Goal: Information Seeking & Learning: Learn about a topic

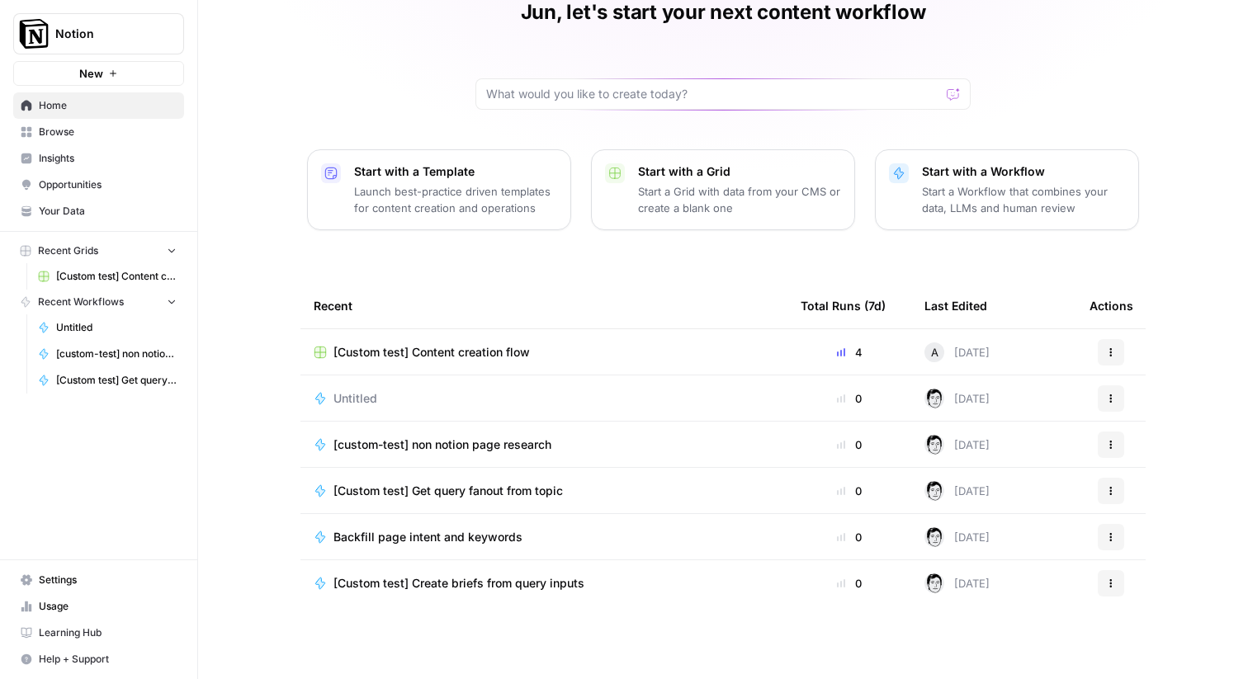
scroll to position [79, 0]
click at [73, 155] on span "Insights" at bounding box center [108, 158] width 138 height 15
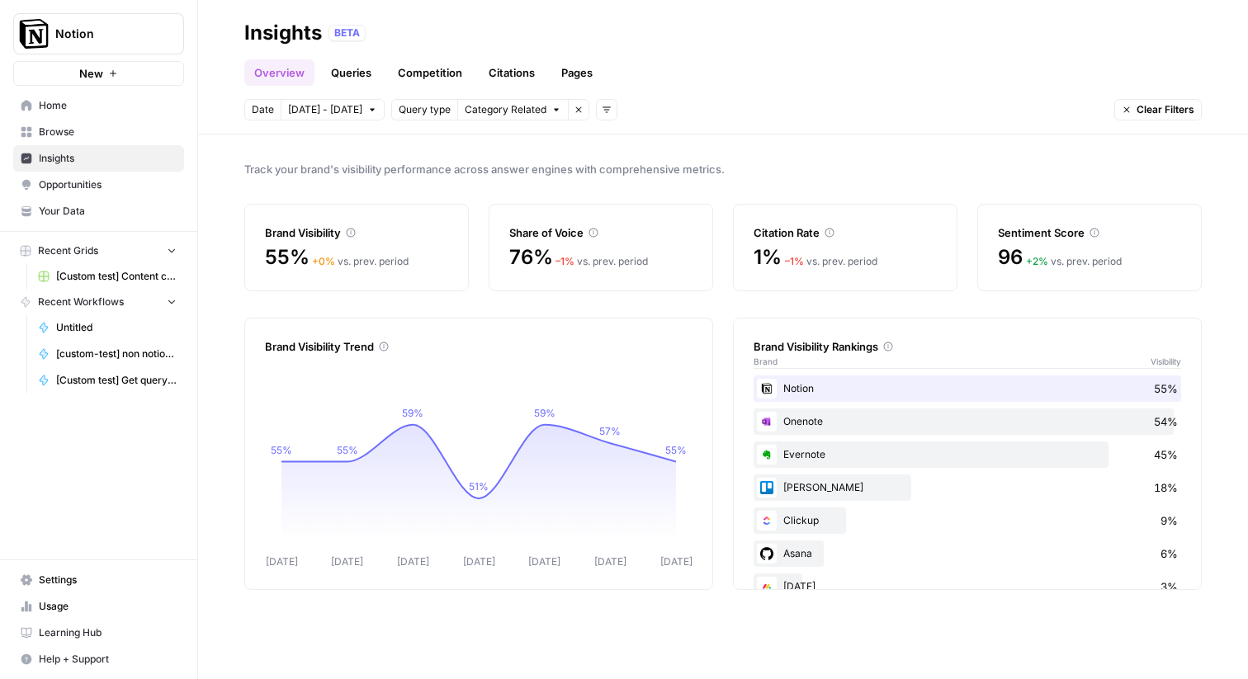
click at [86, 184] on span "Opportunities" at bounding box center [108, 184] width 138 height 15
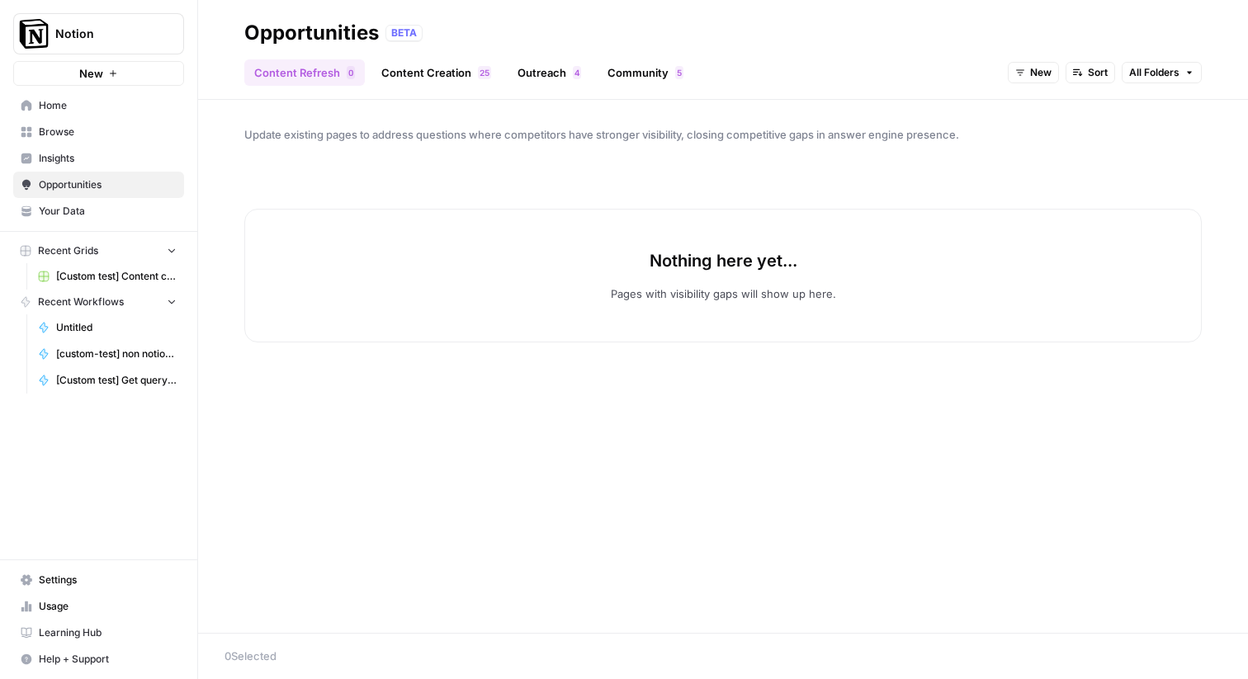
click at [77, 223] on link "Your Data" at bounding box center [98, 211] width 171 height 26
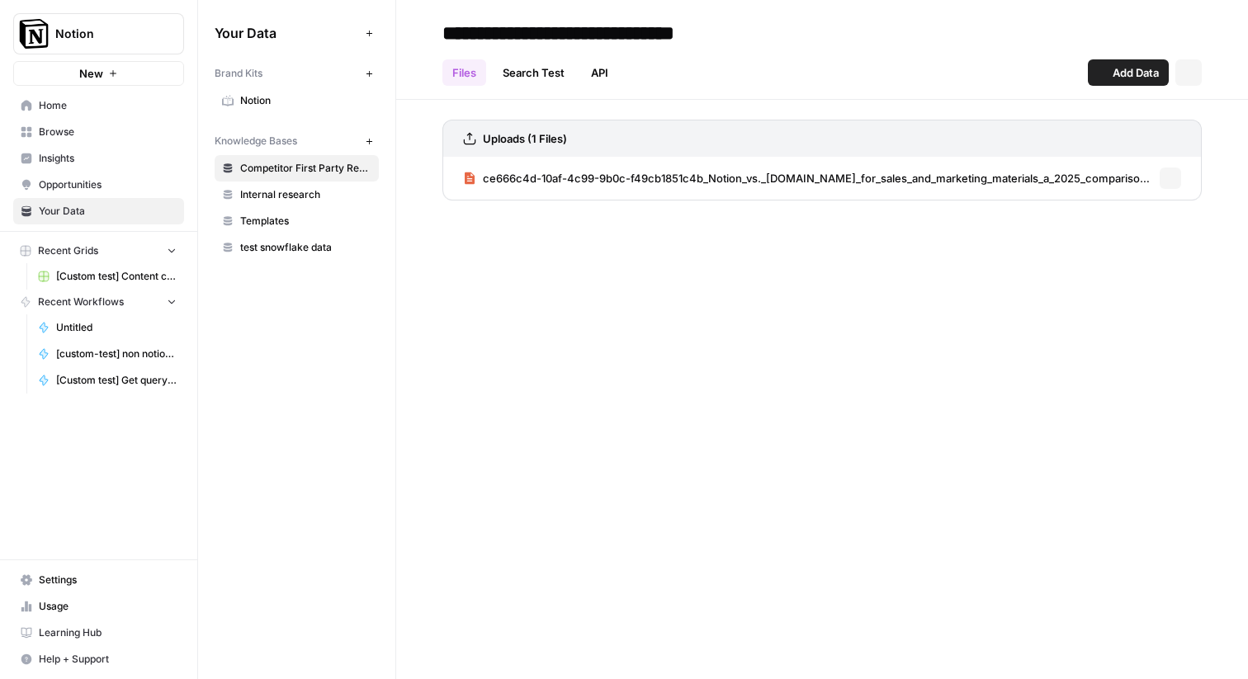
click at [95, 156] on span "Insights" at bounding box center [108, 158] width 138 height 15
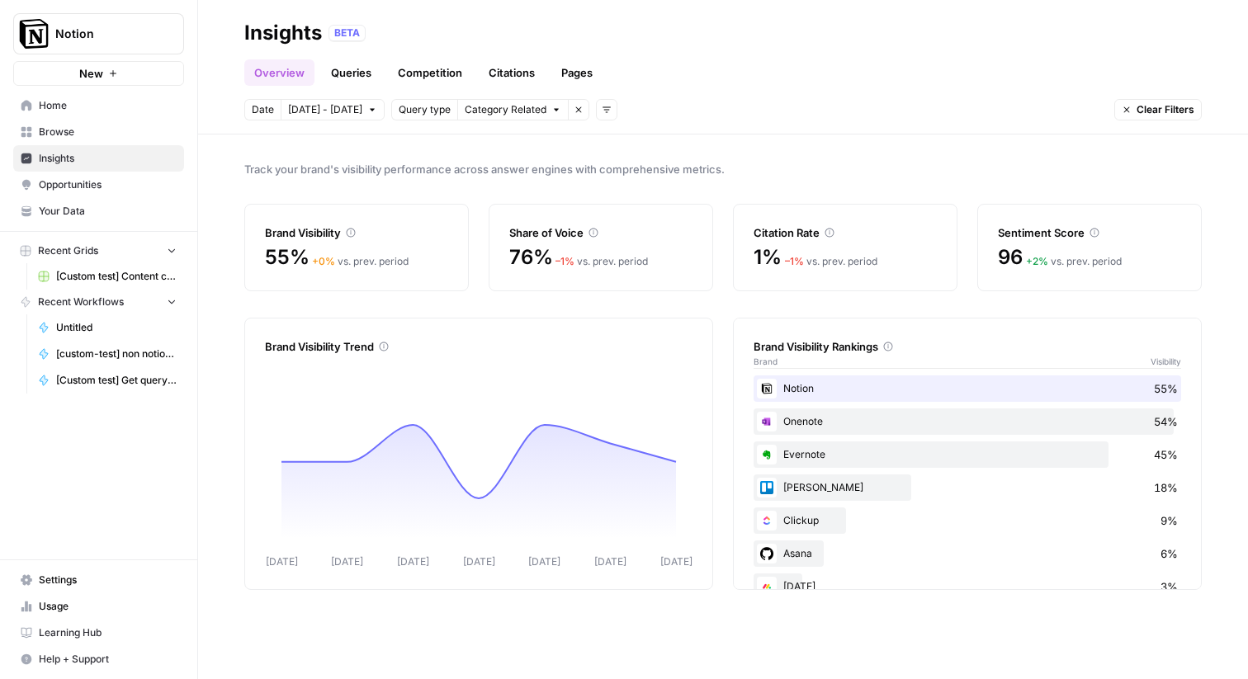
click at [340, 68] on link "Queries" at bounding box center [351, 72] width 60 height 26
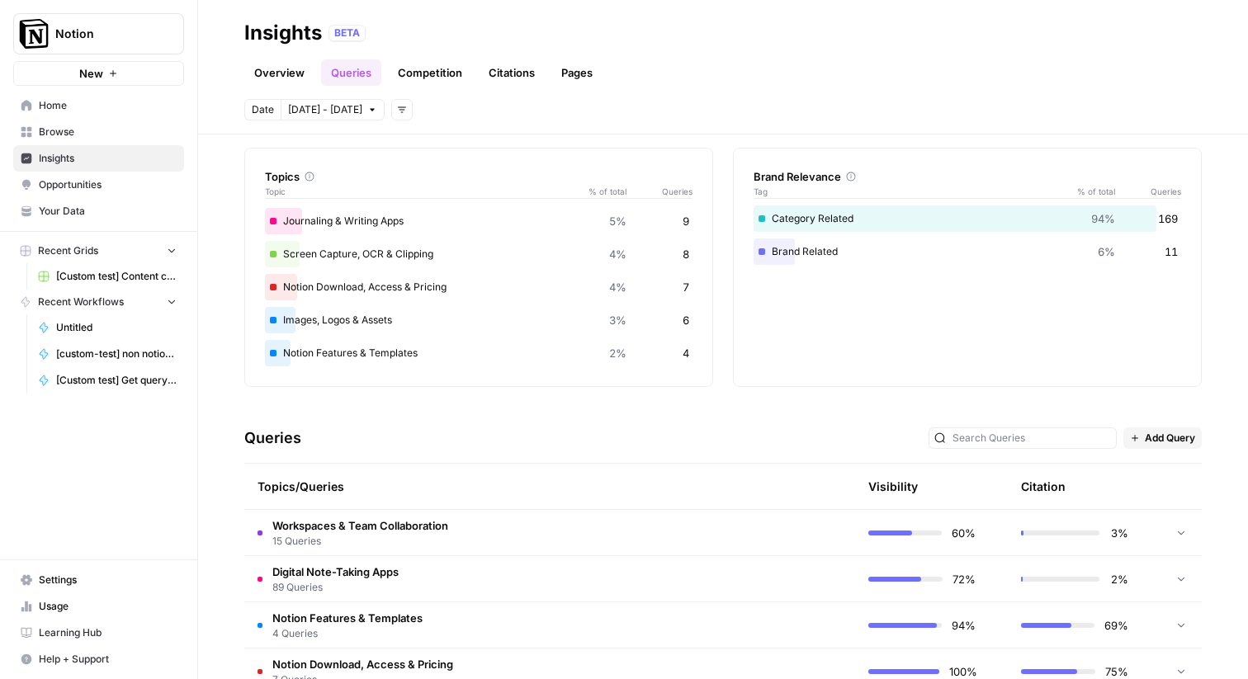
scroll to position [60, 0]
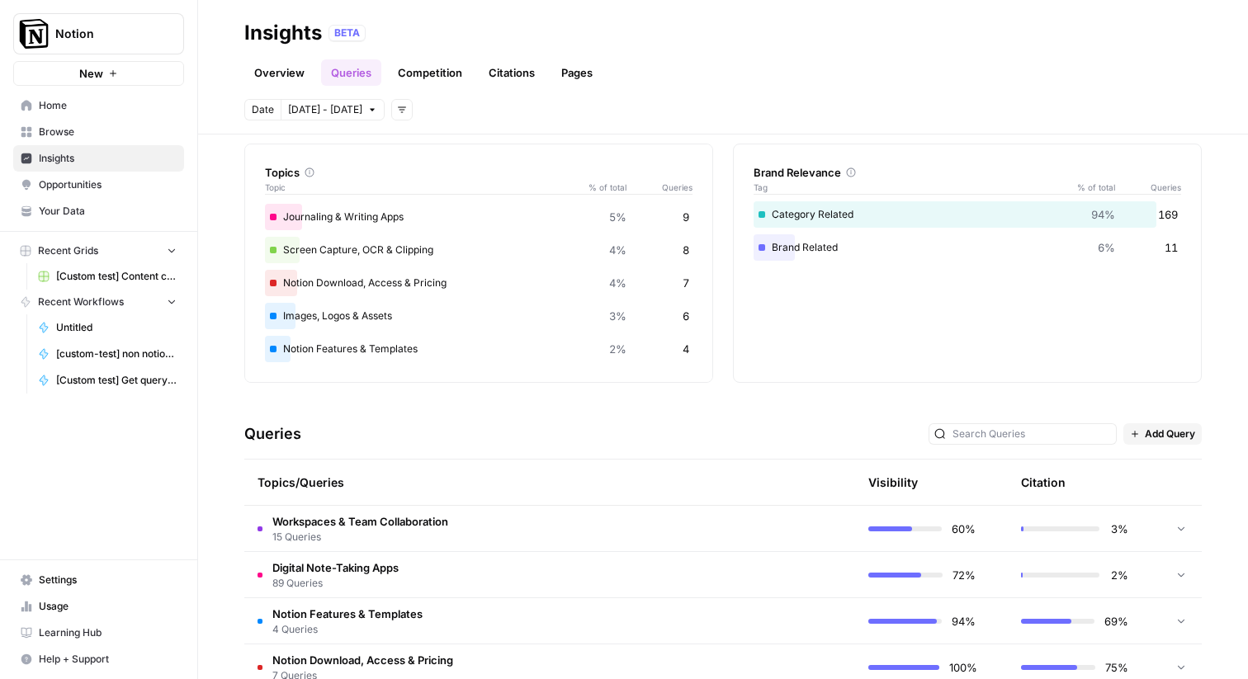
click at [406, 74] on link "Competition" at bounding box center [430, 72] width 84 height 26
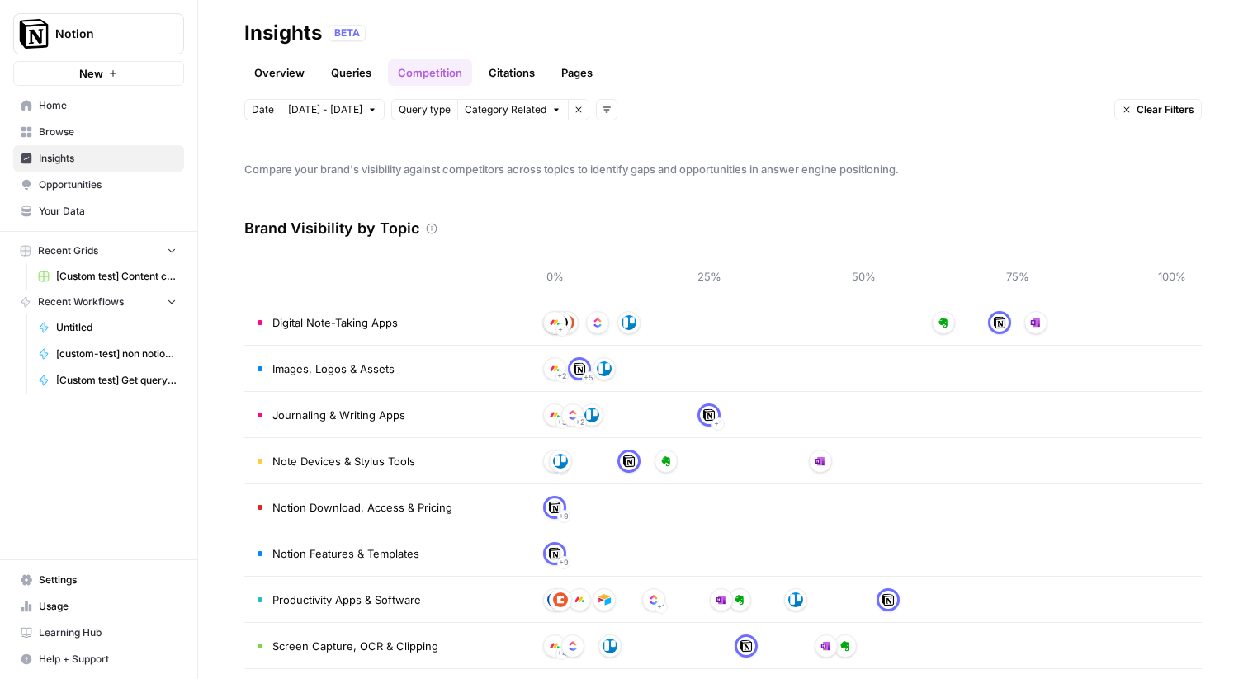
click at [520, 76] on link "Citations" at bounding box center [512, 72] width 66 height 26
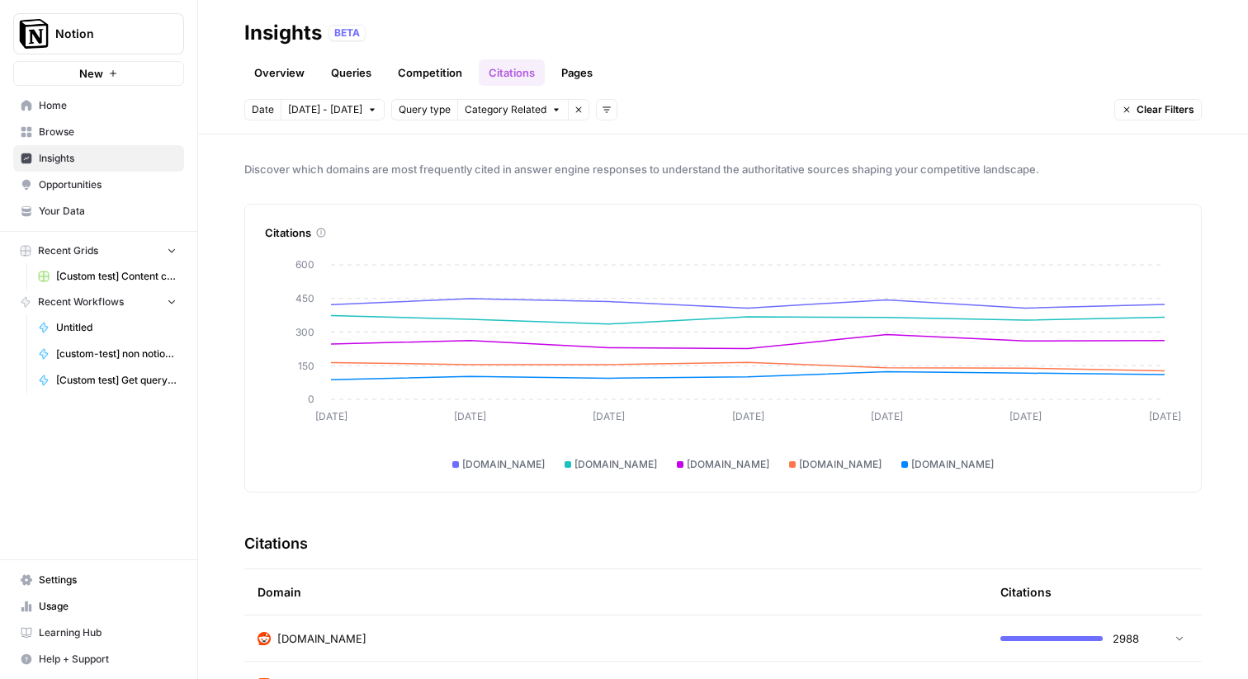
click at [573, 70] on link "Pages" at bounding box center [576, 72] width 51 height 26
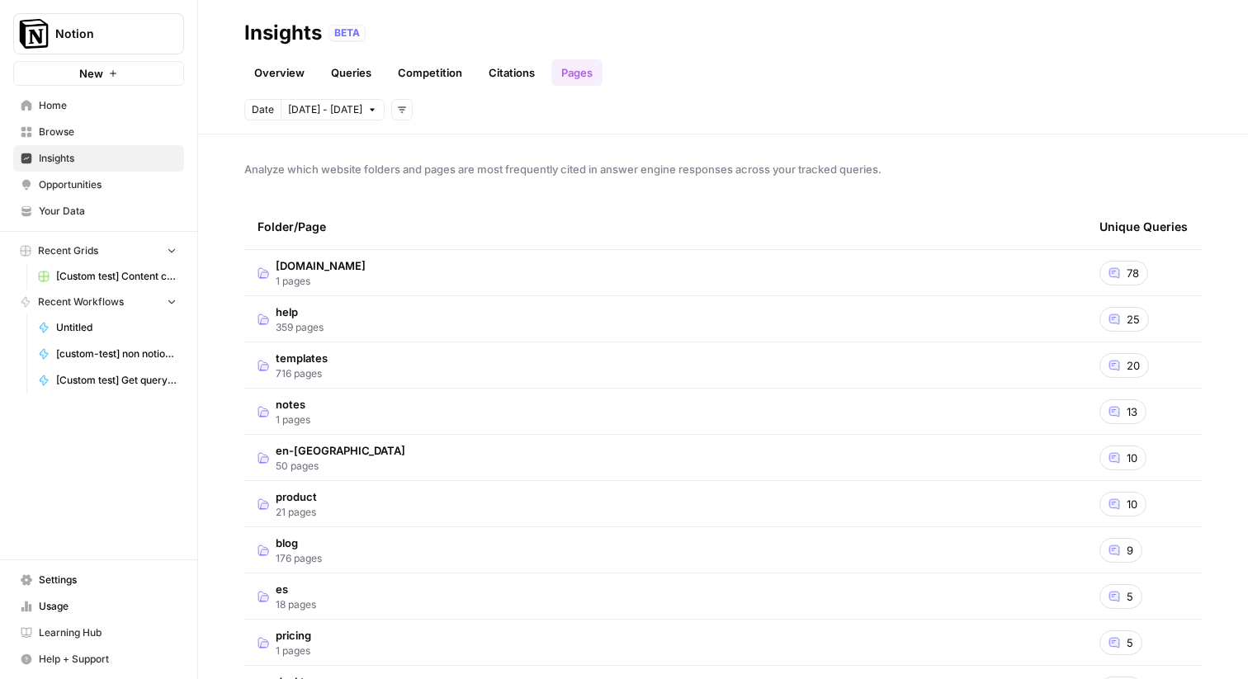
click at [522, 71] on link "Citations" at bounding box center [512, 72] width 66 height 26
